Goal: Contribute content

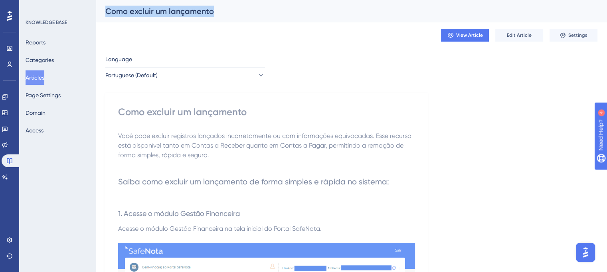
click at [446, 31] on button "View Article" at bounding box center [465, 35] width 48 height 13
click at [528, 35] on span "Edit Article" at bounding box center [519, 35] width 25 height 6
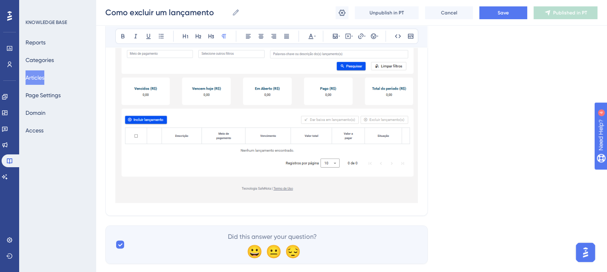
scroll to position [1616, 0]
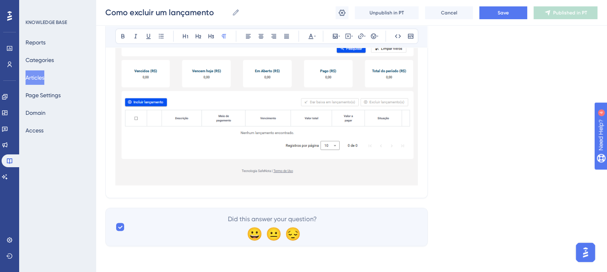
click at [156, 187] on div at bounding box center [266, 64] width 303 height 248
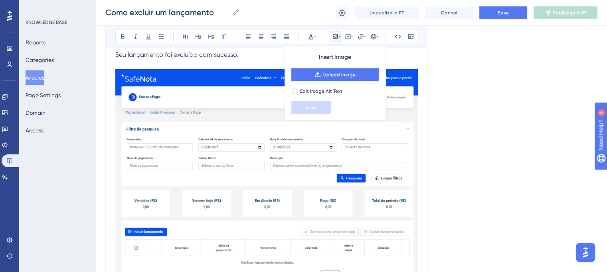
scroll to position [1456, 0]
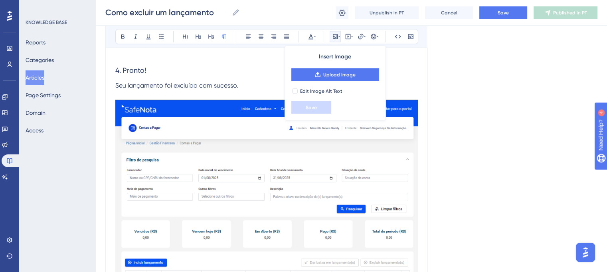
click at [336, 169] on img at bounding box center [266, 221] width 303 height 245
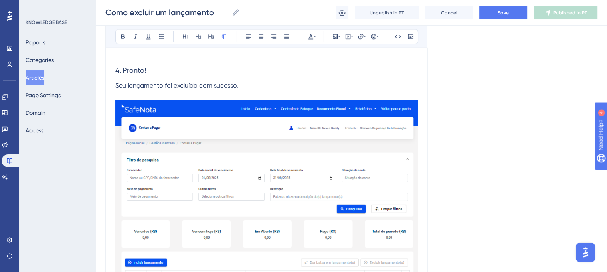
click at [275, 97] on p at bounding box center [266, 95] width 303 height 10
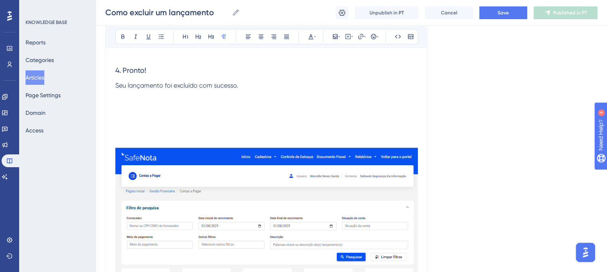
click at [248, 156] on img at bounding box center [266, 269] width 303 height 245
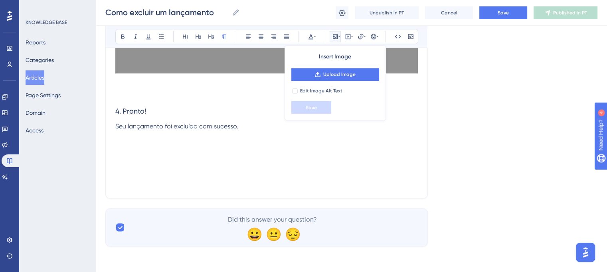
scroll to position [1415, 0]
click at [141, 138] on p at bounding box center [266, 136] width 303 height 10
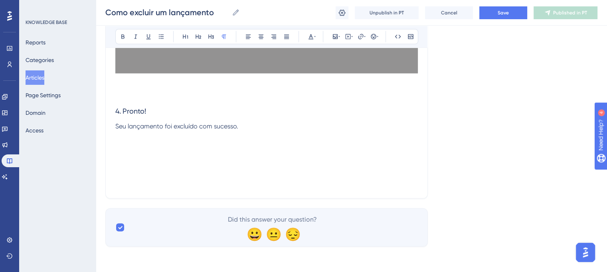
click at [136, 144] on p at bounding box center [266, 145] width 303 height 10
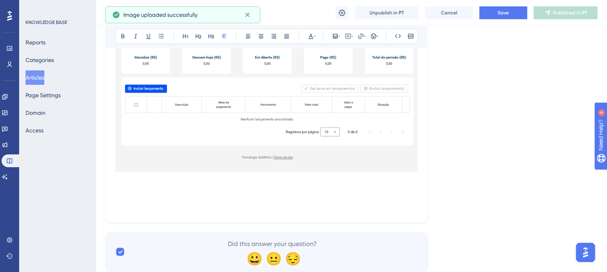
scroll to position [1654, 0]
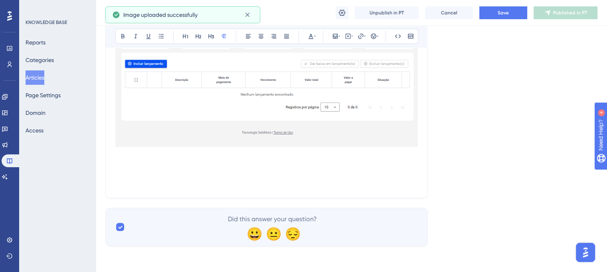
click at [117, 157] on p at bounding box center [266, 155] width 303 height 10
click at [120, 167] on p at bounding box center [266, 164] width 303 height 10
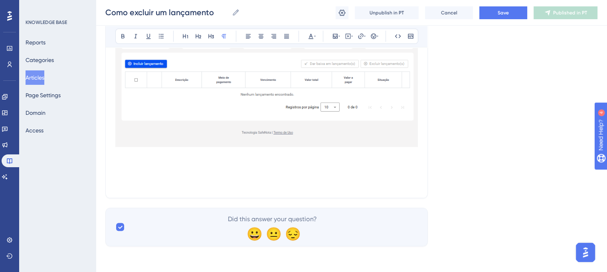
click at [123, 172] on p at bounding box center [266, 174] width 303 height 10
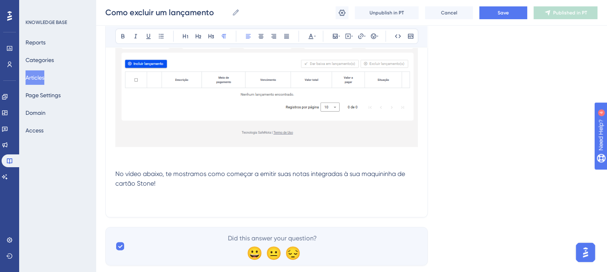
click at [144, 165] on p at bounding box center [266, 164] width 303 height 10
click at [140, 155] on p at bounding box center [266, 155] width 303 height 10
click at [136, 163] on p at bounding box center [266, 164] width 303 height 10
click at [145, 173] on span "No vídeo abaixo, te mostramos como começar a emitir suas notas integradas à sua…" at bounding box center [261, 178] width 292 height 17
click at [163, 177] on span "No vídeo abaixo, te mostramos como começar a emitir suas notas integradas à sua…" at bounding box center [261, 178] width 292 height 17
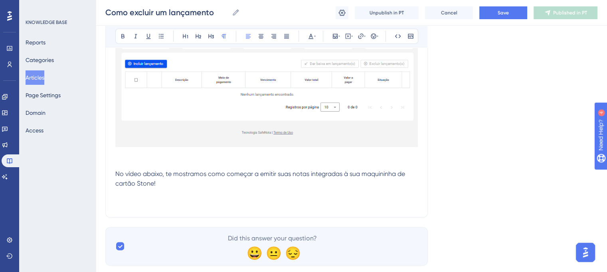
drag, startPoint x: 166, startPoint y: 183, endPoint x: 208, endPoint y: 178, distance: 42.7
click at [208, 178] on p "No vídeo abaixo, te mostramos como começar a emitir suas notas integradas à sua…" at bounding box center [266, 178] width 303 height 19
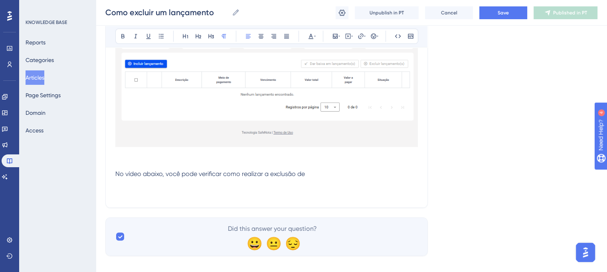
drag, startPoint x: 320, startPoint y: 169, endPoint x: 107, endPoint y: 175, distance: 213.0
copy span "No vídeo abaixo, você pode verificar como realizar a exclusão de"
click at [220, 163] on p at bounding box center [266, 164] width 303 height 10
drag, startPoint x: 308, startPoint y: 174, endPoint x: 99, endPoint y: 174, distance: 209.3
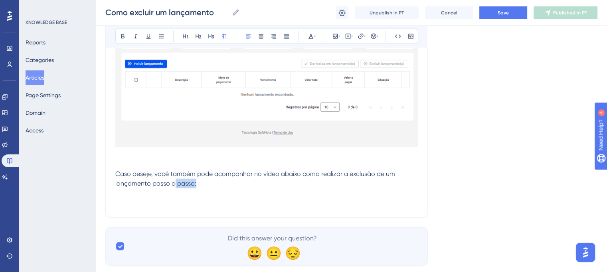
drag, startPoint x: 200, startPoint y: 183, endPoint x: 185, endPoint y: 182, distance: 15.2
click at [175, 183] on p "Caso deseje, você também pode acompanhar no vídeo abaixo como realizar a exclus…" at bounding box center [266, 178] width 303 height 19
click at [191, 182] on span "Caso deseje, você também pode acompanhar no vídeo abaixo como realizar a exclus…" at bounding box center [256, 178] width 282 height 17
click at [195, 183] on span "Caso deseje, você também pode acompanhar no vídeo abaixo como realizar a exclus…" at bounding box center [256, 178] width 282 height 17
click at [166, 185] on p "Caso deseje, você também pode acompanhar no vídeo abaixo como realizar a exclus…" at bounding box center [266, 178] width 303 height 19
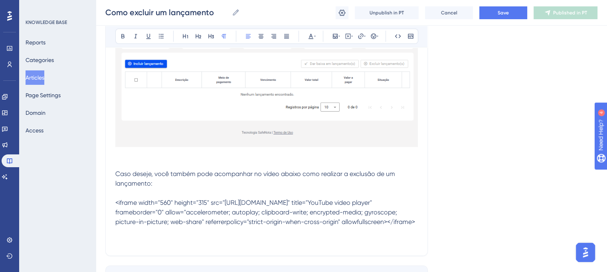
drag, startPoint x: 290, startPoint y: 230, endPoint x: 115, endPoint y: 200, distance: 176.9
click at [115, 200] on p "Caso deseje, você também pode acompanhar no vídeo abaixo como realizar a exclus…" at bounding box center [266, 198] width 303 height 58
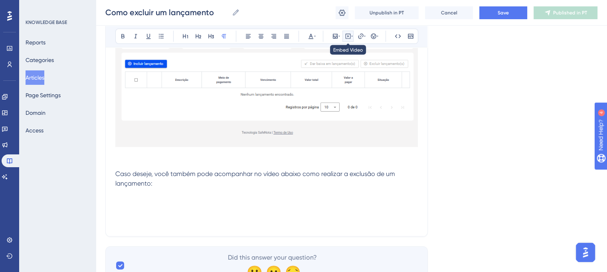
click at [349, 38] on icon at bounding box center [348, 36] width 5 height 5
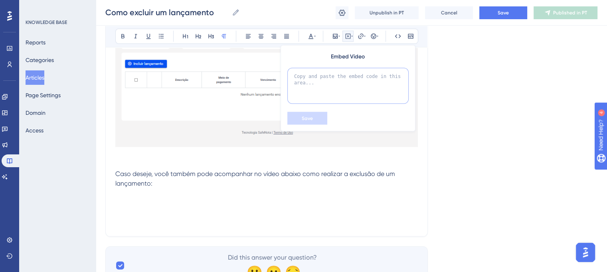
click at [336, 75] on textarea at bounding box center [348, 86] width 121 height 36
paste textarea "<iframe width="560" height="315" src="[URL][DOMAIN_NAME]" title="YouTube video …"
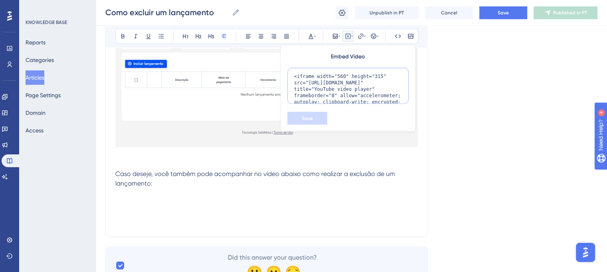
scroll to position [34, 0]
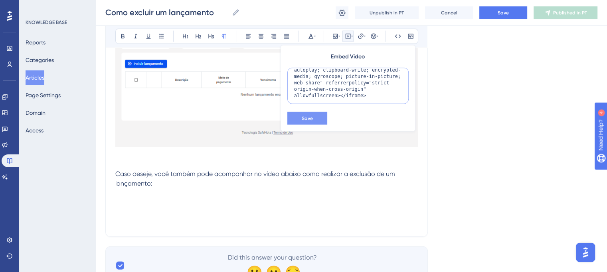
type textarea "<iframe width="560" height="315" src="[URL][DOMAIN_NAME]" title="YouTube video …"
click at [320, 116] on button "Save" at bounding box center [308, 118] width 40 height 13
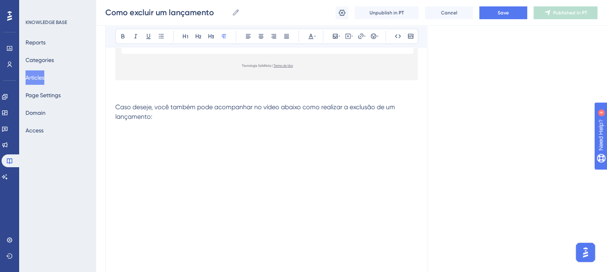
scroll to position [1719, 0]
click at [155, 129] on p "Caso deseje, você também pode acompanhar no vídeo abaixo como realizar a exclus…" at bounding box center [266, 122] width 303 height 38
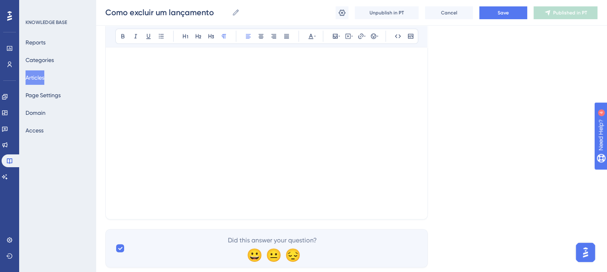
scroll to position [1799, 0]
click at [129, 198] on p at bounding box center [266, 194] width 303 height 10
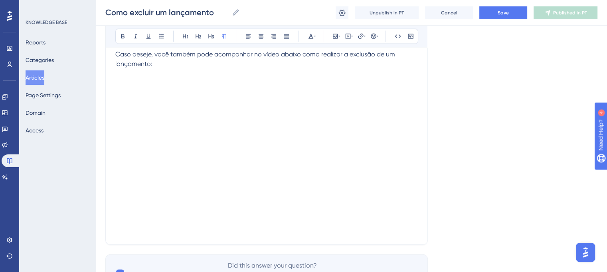
scroll to position [1759, 0]
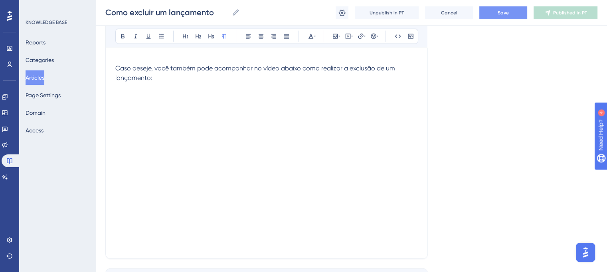
click at [500, 9] on button "Save" at bounding box center [504, 12] width 48 height 13
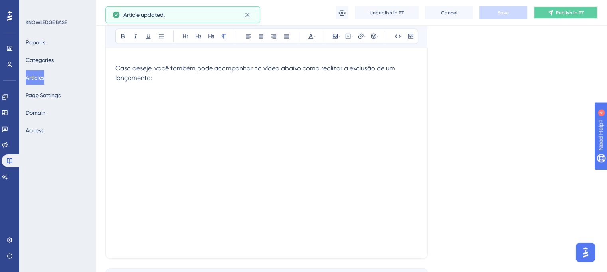
click at [560, 13] on span "Publish in PT" at bounding box center [570, 13] width 28 height 6
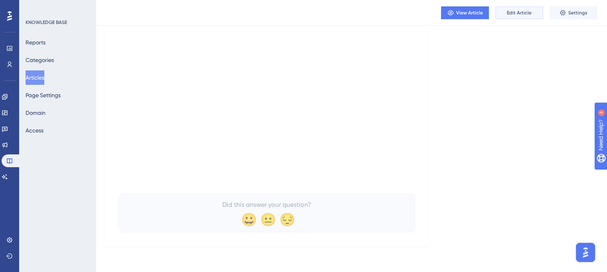
click at [528, 14] on span "Edit Article" at bounding box center [519, 13] width 25 height 6
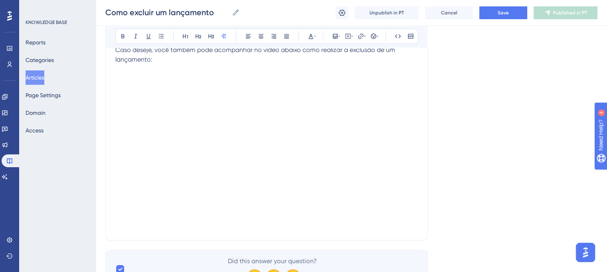
scroll to position [1740, 0]
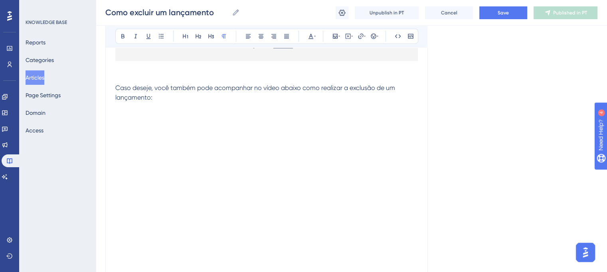
click at [144, 111] on p "Caso deseje, você também pode acompanhar no vídeo abaixo como realizar a exclus…" at bounding box center [266, 97] width 303 height 29
click at [258, 36] on icon at bounding box center [261, 36] width 6 height 6
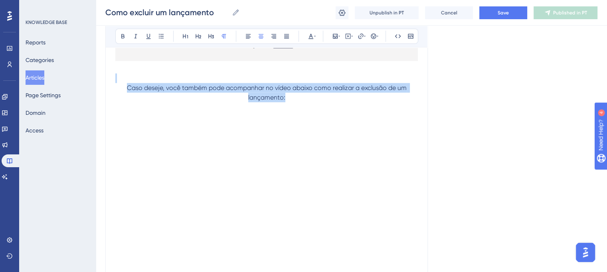
drag, startPoint x: 286, startPoint y: 96, endPoint x: 116, endPoint y: 80, distance: 170.5
click at [248, 40] on button at bounding box center [248, 36] width 11 height 11
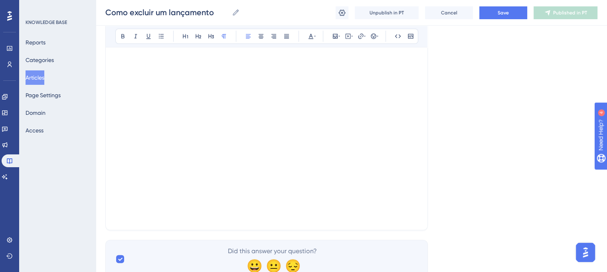
scroll to position [1820, 0]
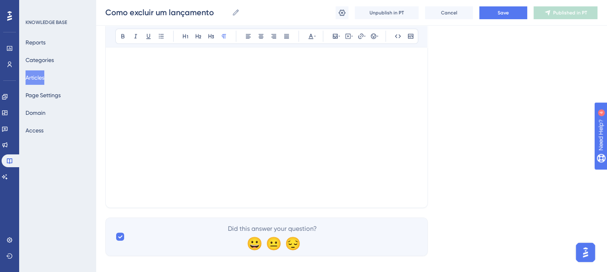
click at [161, 172] on p at bounding box center [266, 174] width 303 height 10
drag, startPoint x: 156, startPoint y: 174, endPoint x: 116, endPoint y: 93, distance: 90.0
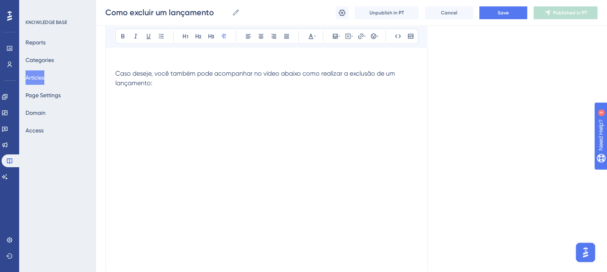
scroll to position [1740, 0]
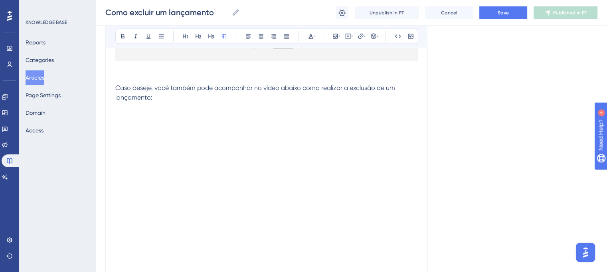
click at [394, 184] on div at bounding box center [266, 175] width 303 height 127
drag, startPoint x: 361, startPoint y: 204, endPoint x: 355, endPoint y: 208, distance: 7.1
click at [358, 208] on div at bounding box center [266, 175] width 303 height 127
click at [335, 241] on p at bounding box center [266, 244] width 303 height 10
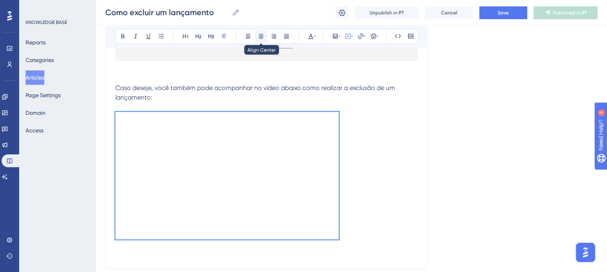
click at [264, 38] on icon at bounding box center [261, 36] width 6 height 6
click at [518, 12] on button "Save" at bounding box center [504, 12] width 48 height 13
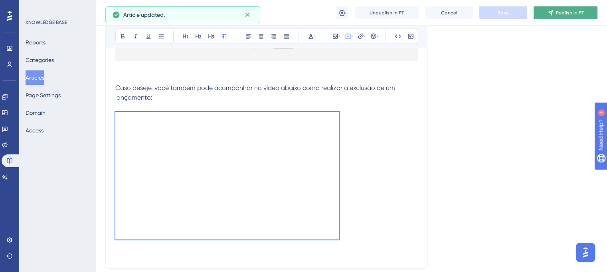
click at [582, 14] on span "Publish in PT" at bounding box center [570, 13] width 28 height 6
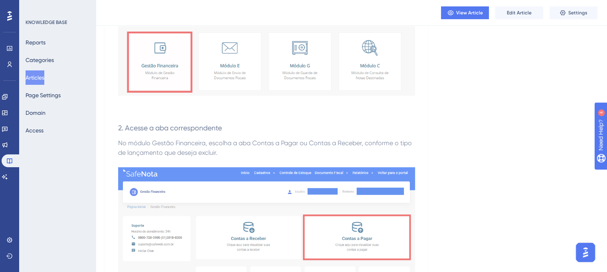
scroll to position [548, 0]
